Goal: Task Accomplishment & Management: Find specific page/section

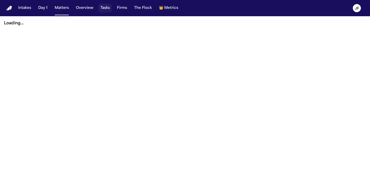
click at [104, 8] on button "Tasks" at bounding box center [105, 8] width 13 height 9
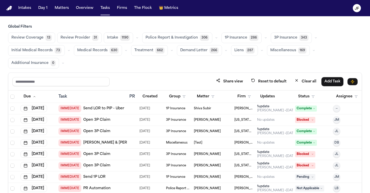
click at [314, 38] on button "button" at bounding box center [316, 38] width 6 height 6
click at [292, 74] on span "LOR Acknowledgement" at bounding box center [291, 73] width 35 height 10
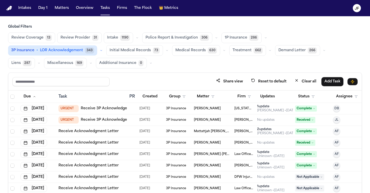
click at [104, 47] on button "button" at bounding box center [101, 50] width 6 height 6
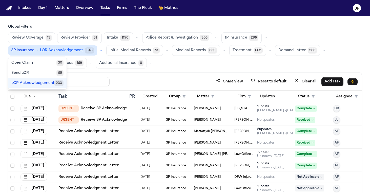
click at [264, 38] on icon "button" at bounding box center [265, 37] width 3 height 3
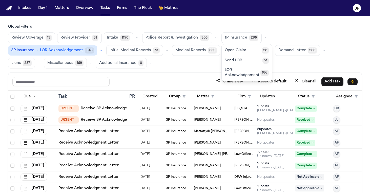
click at [323, 60] on div "Review Coverage 13 Review Provider 31 Intake 1190 Police Report & Investigation…" at bounding box center [185, 50] width 354 height 36
click at [264, 44] on div "Review Coverage 13 Review Provider 31 Intake 1190 Police Report & Investigation…" at bounding box center [185, 50] width 354 height 36
click at [264, 40] on button "button" at bounding box center [266, 38] width 6 height 6
click at [246, 97] on button "Firm" at bounding box center [243, 96] width 19 height 9
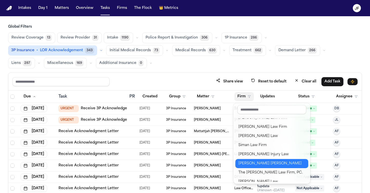
scroll to position [477, 0]
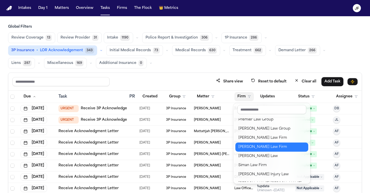
click at [255, 150] on div "[PERSON_NAME] Law Firm" at bounding box center [272, 147] width 67 height 6
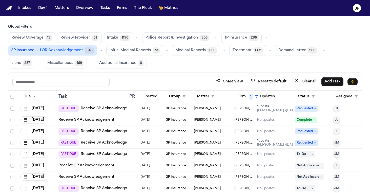
click at [231, 67] on div "Review Coverage 13 Review Provider 31 Intake 1190 Police Report & Investigation…" at bounding box center [185, 50] width 354 height 36
click at [113, 108] on link "Receive 3P Acknowledgement" at bounding box center [109, 108] width 56 height 5
click at [307, 97] on button "Status" at bounding box center [306, 96] width 23 height 9
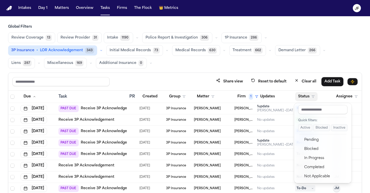
click at [305, 126] on button "Active" at bounding box center [305, 127] width 14 height 7
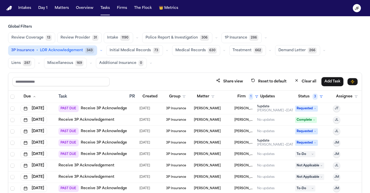
click at [319, 56] on div "Review Coverage 13 Review Provider 31 Intake 1190 Police Report & Investigation…" at bounding box center [185, 50] width 354 height 36
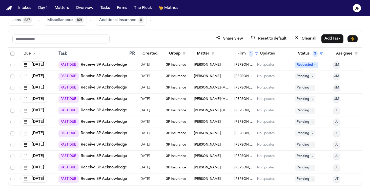
scroll to position [153, 0]
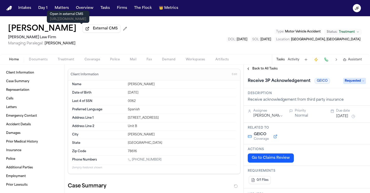
click at [91, 35] on div "[PERSON_NAME] External CMS [PERSON_NAME] Law Firm Managing Paralegal: [PERSON_N…" at bounding box center [68, 35] width 121 height 22
click at [88, 33] on button "External CMS" at bounding box center [102, 29] width 38 height 8
